Goal: Communication & Community: Ask a question

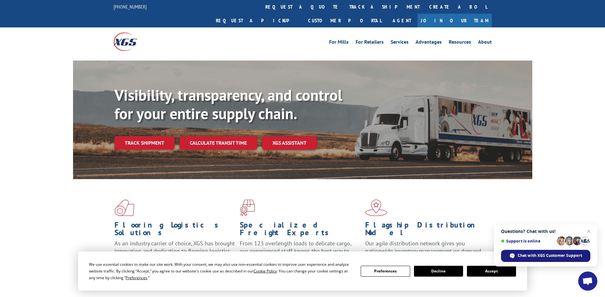
click at [543, 256] on span "Chat with XGS Customer Support" at bounding box center [550, 256] width 64 height 6
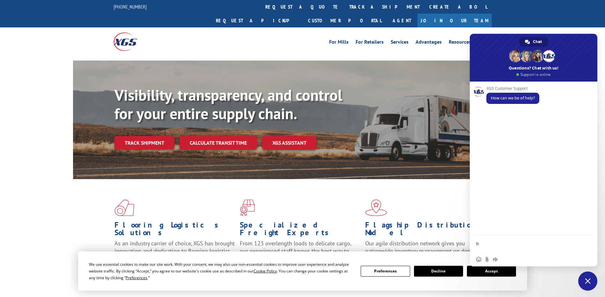
type textarea "hi"
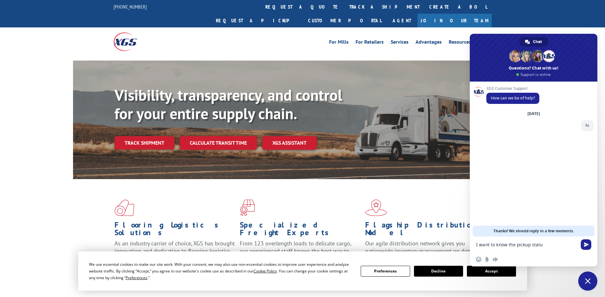
type textarea "I want to know the pickup status"
click at [502, 244] on textarea "Compose your message..." at bounding box center [526, 245] width 101 height 6
click at [520, 246] on textarea "Shipper name:" at bounding box center [526, 245] width 101 height 6
paste textarea "WHITE CAP CONST. SUPPLY"
type textarea "Shipper name: WHITE CAP CONST. SUPPLY"
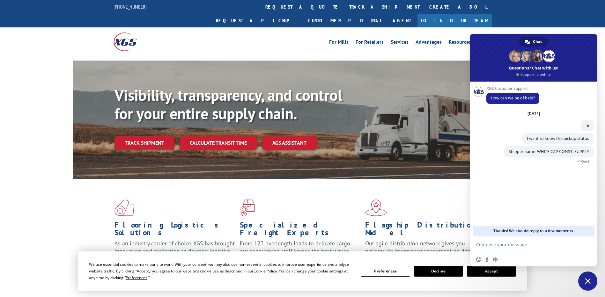
click at [516, 242] on form at bounding box center [526, 245] width 101 height 17
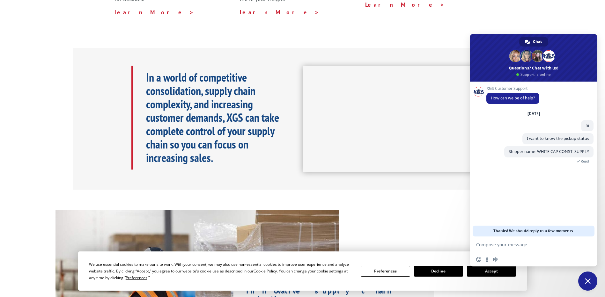
click at [517, 245] on textarea "Compose your message..." at bounding box center [526, 245] width 101 height 6
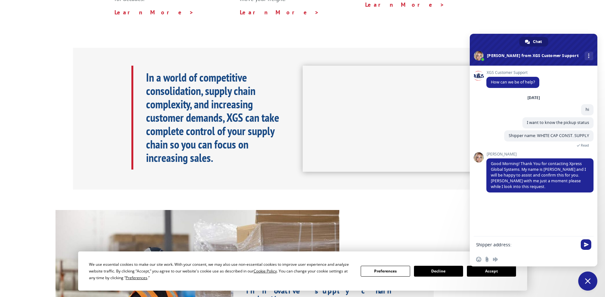
click at [518, 246] on textarea "Shipper address:" at bounding box center [526, 245] width 101 height 6
paste textarea "[STREET_ADDRESS][PERSON_NAME]"
click at [556, 246] on textarea "Shipper address: [STREET_ADDRESS][PERSON_NAME]" at bounding box center [526, 245] width 101 height 6
paste textarea "[GEOGRAPHIC_DATA][PERSON_NAME]"
click at [574, 246] on textarea "Shipper address: [STREET_ADDRESS][PERSON_NAME][PERSON_NAME]" at bounding box center [526, 245] width 101 height 6
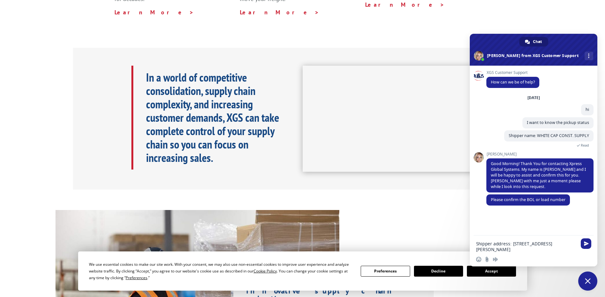
paste textarea "95131"
type textarea "Shipper address: [STREET_ADDRESS][PERSON_NAME]"
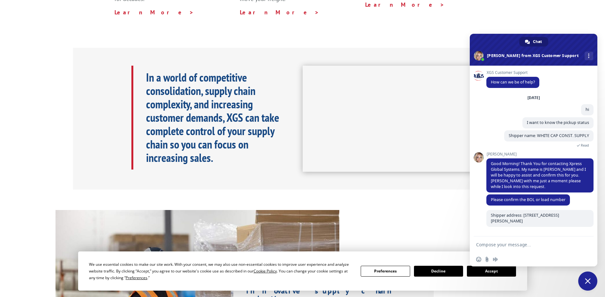
scroll to position [0, 0]
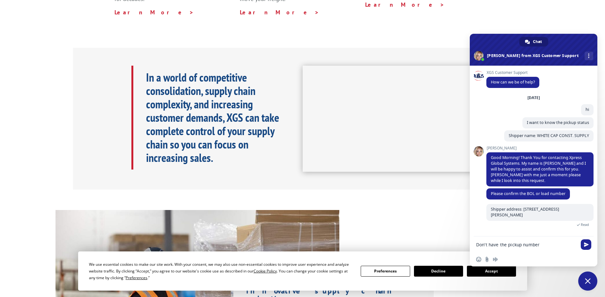
type textarea "Don't have the pickup number."
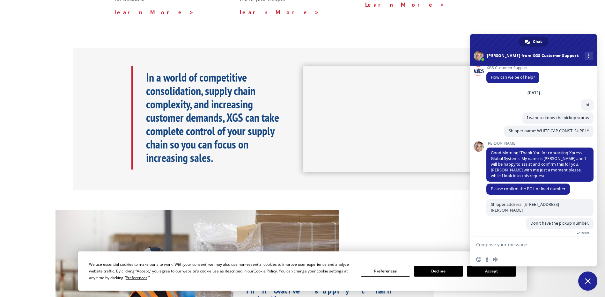
scroll to position [11, 0]
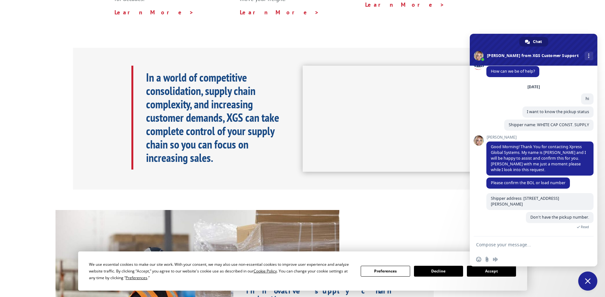
click at [509, 244] on textarea "Compose your message..." at bounding box center [526, 245] width 101 height 6
paste textarea "84104"
type textarea "Destination zip: 84104"
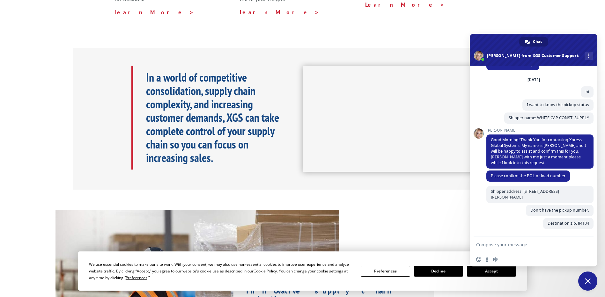
scroll to position [24, 0]
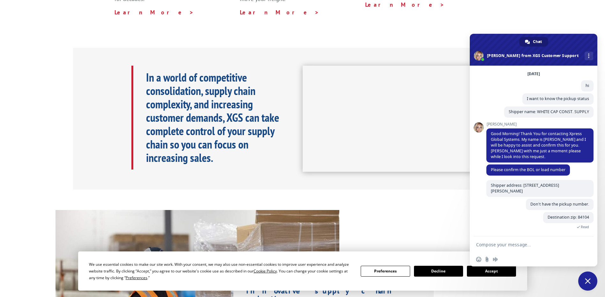
click at [496, 246] on textarea "Compose your message..." at bounding box center [526, 245] width 101 height 6
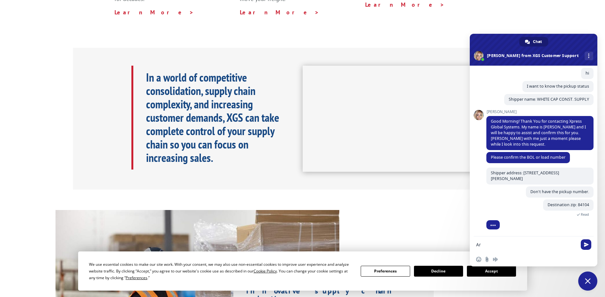
type textarea "A"
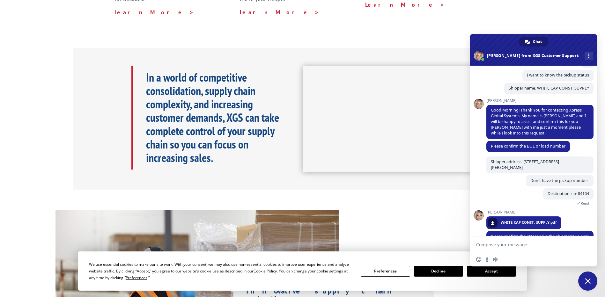
scroll to position [66, 0]
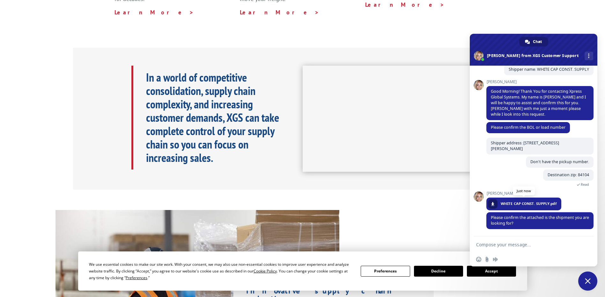
click at [495, 205] on link at bounding box center [493, 204] width 10 height 10
click at [504, 246] on textarea "Compose your message..." at bounding box center [526, 245] width 101 height 6
type textarea "No this is not the pickup looking for"
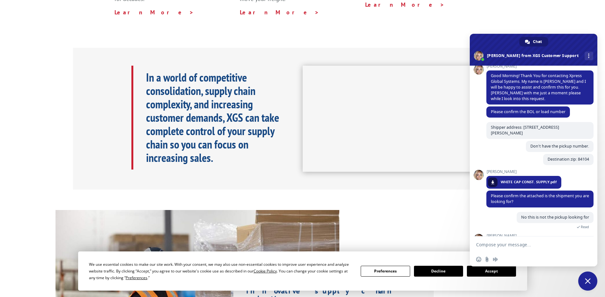
scroll to position [115, 0]
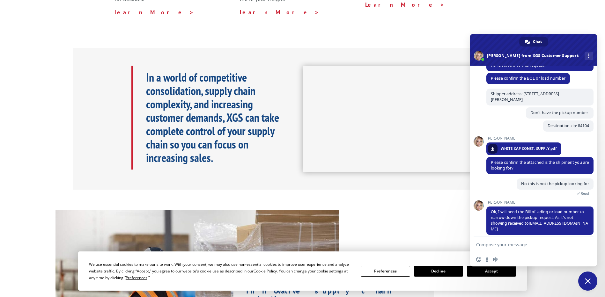
click at [516, 246] on textarea "Compose your message..." at bounding box center [526, 245] width 101 height 6
paste textarea "527830165"
type textarea "527830165"
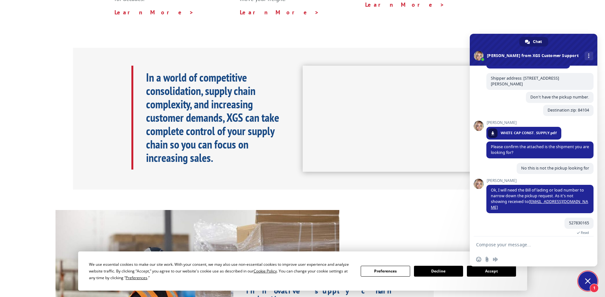
scroll to position [144, 0]
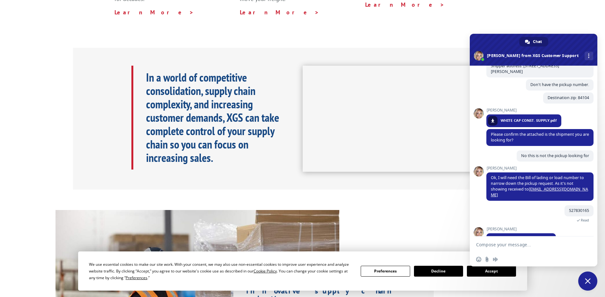
click at [511, 245] on textarea "Compose your message..." at bounding box center [526, 245] width 101 height 6
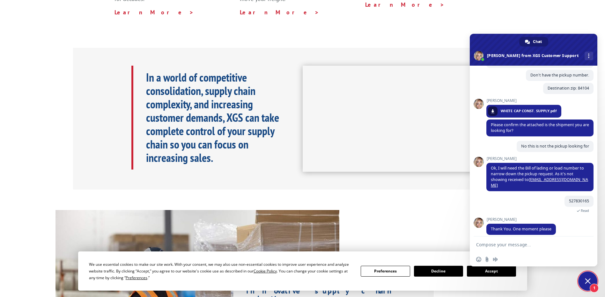
scroll to position [172, 0]
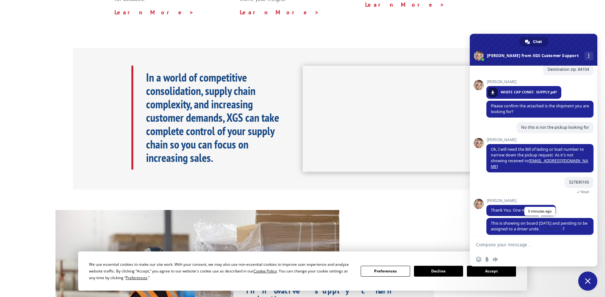
drag, startPoint x: 547, startPoint y: 222, endPoint x: 571, endPoint y: 221, distance: 24.3
click at [571, 221] on span "This is showing on board [DATE] and pending to be assigned to a driver under PU…" at bounding box center [539, 226] width 97 height 11
copy span "PU00065377"
